Goal: Information Seeking & Learning: Learn about a topic

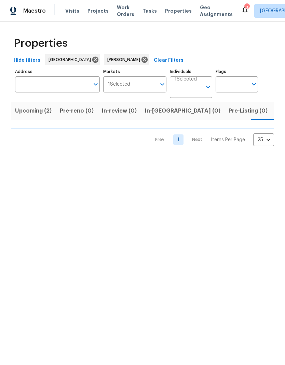
scroll to position [0, 11]
click at [29, 111] on span "Upcoming (2)" at bounding box center [22, 111] width 37 height 10
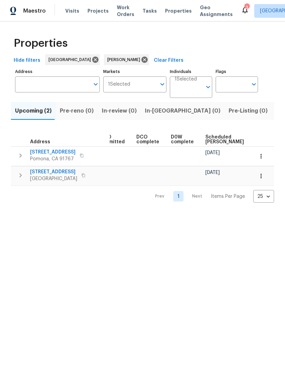
click at [76, 214] on html "Maestro Visits Projects Work Orders Tasks Properties Geo Assignments 3 Los Ange…" at bounding box center [142, 107] width 285 height 214
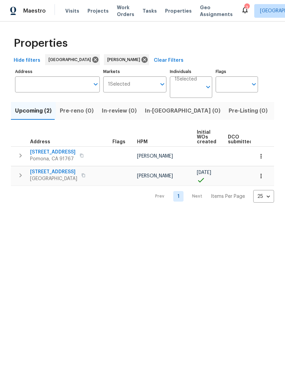
click at [48, 156] on span "[STREET_ADDRESS]" at bounding box center [52, 152] width 45 height 7
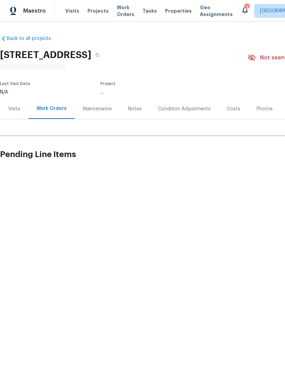
click at [17, 107] on div "Visits" at bounding box center [14, 108] width 12 height 7
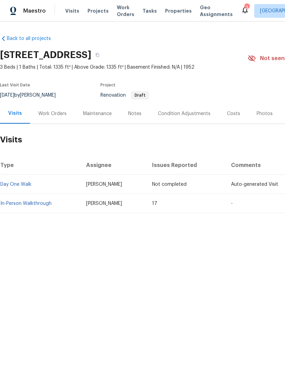
click at [34, 201] on link "In-Person Walkthrough" at bounding box center [25, 203] width 51 height 5
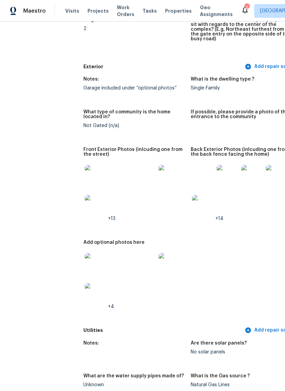
scroll to position [245, 0]
click at [85, 170] on img at bounding box center [96, 176] width 22 height 22
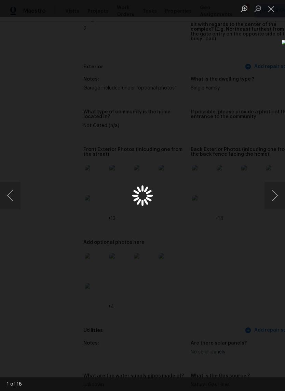
click at [271, 194] on button "Next image" at bounding box center [274, 195] width 20 height 27
click at [273, 195] on button "Next image" at bounding box center [274, 195] width 20 height 27
click at [273, 196] on button "Next image" at bounding box center [274, 195] width 20 height 27
click at [273, 195] on button "Next image" at bounding box center [274, 195] width 20 height 27
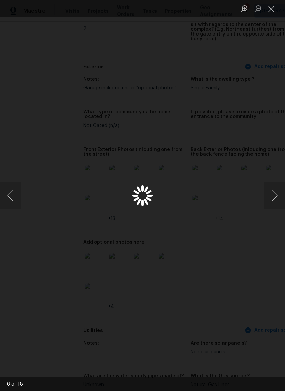
click at [275, 197] on button "Next image" at bounding box center [274, 195] width 20 height 27
click at [271, 8] on button "Close lightbox" at bounding box center [271, 9] width 14 height 12
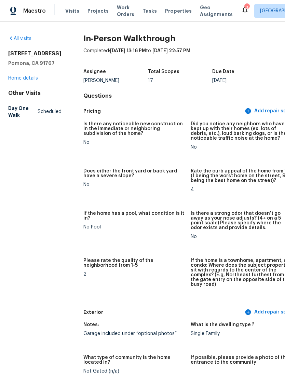
scroll to position [0, 0]
click at [26, 81] on link "Home details" at bounding box center [23, 78] width 30 height 5
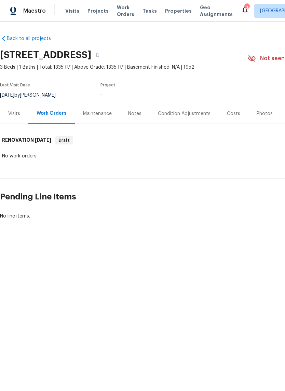
click at [179, 115] on div "Condition Adjustments" at bounding box center [184, 113] width 53 height 7
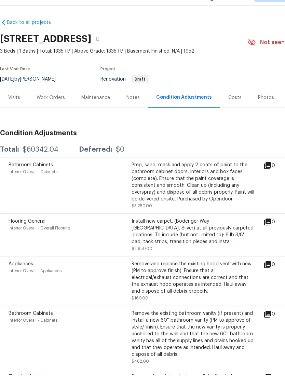
click at [130, 103] on div "Notes" at bounding box center [133, 113] width 30 height 20
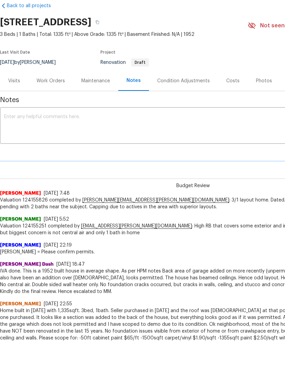
scroll to position [17, 0]
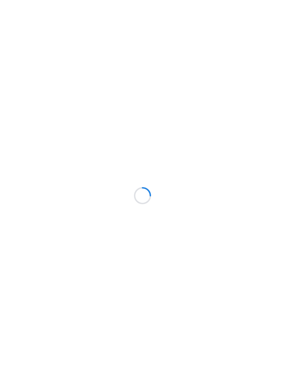
scroll to position [26, 0]
